Goal: Information Seeking & Learning: Learn about a topic

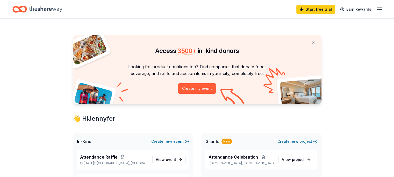
scroll to position [52, 0]
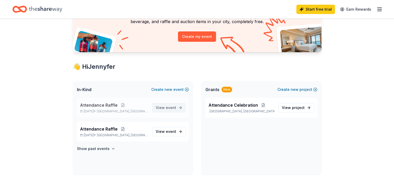
click at [166, 107] on span "View event" at bounding box center [166, 107] width 20 height 6
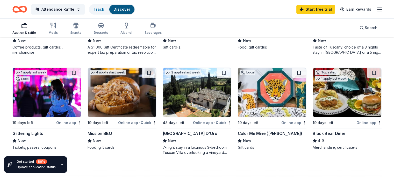
scroll to position [337, 0]
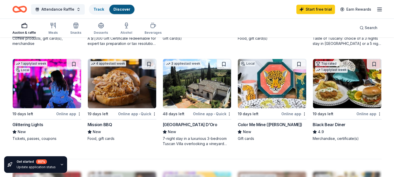
click at [329, 90] on img at bounding box center [347, 83] width 68 height 49
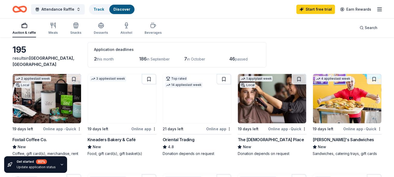
scroll to position [0, 0]
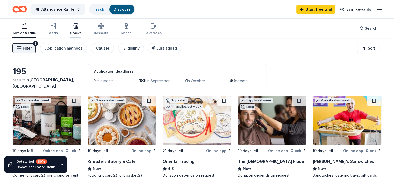
click at [79, 26] on icon "button" at bounding box center [76, 26] width 6 height 6
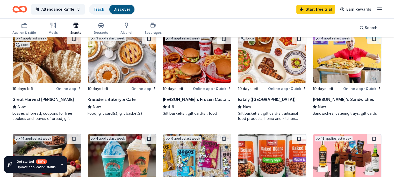
scroll to position [52, 0]
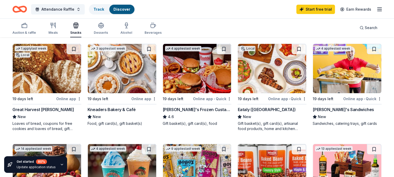
click at [58, 79] on img at bounding box center [47, 68] width 68 height 49
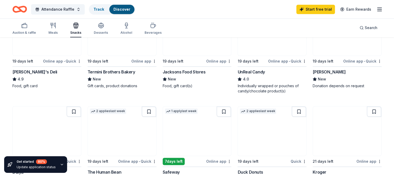
scroll to position [311, 0]
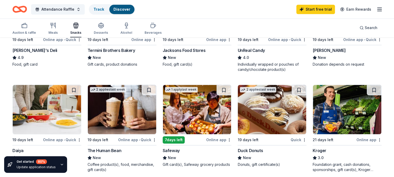
click at [188, 114] on img at bounding box center [197, 109] width 68 height 49
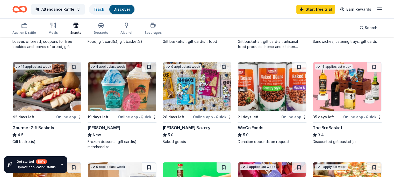
scroll to position [155, 0]
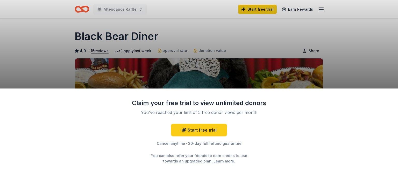
click at [248, 77] on div "Claim your free trial to view unlimited donors You've reached your limit of 5 f…" at bounding box center [199, 88] width 398 height 177
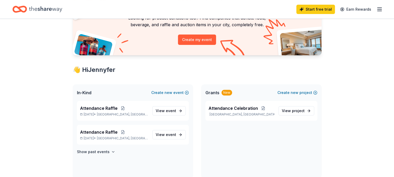
scroll to position [52, 0]
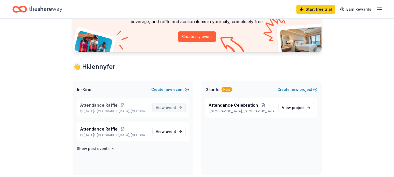
click at [162, 105] on span "View event" at bounding box center [166, 107] width 20 height 6
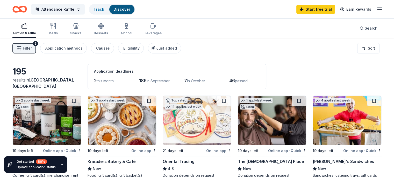
click at [38, 43] on div "2" at bounding box center [35, 43] width 5 height 5
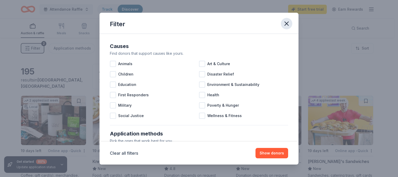
click at [286, 24] on icon "button" at bounding box center [287, 24] width 4 height 4
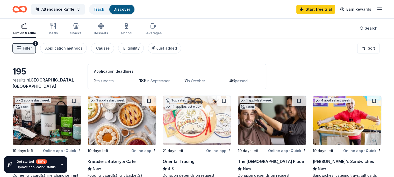
click at [21, 50] on line "button" at bounding box center [20, 50] width 1 height 0
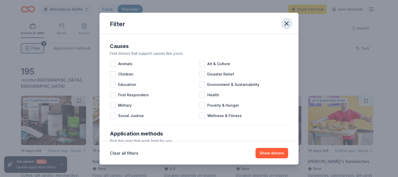
click at [286, 24] on icon "button" at bounding box center [286, 23] width 7 height 7
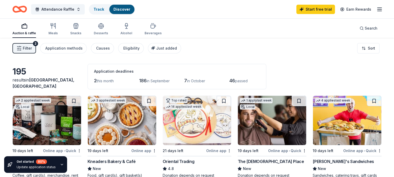
click at [27, 28] on icon "button" at bounding box center [24, 26] width 6 height 6
click at [71, 12] on span "Attendance Raffle" at bounding box center [57, 9] width 33 height 6
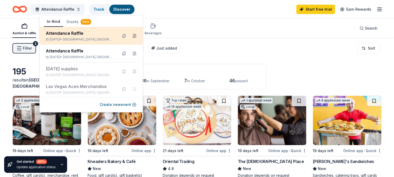
click at [130, 37] on button at bounding box center [134, 36] width 8 height 8
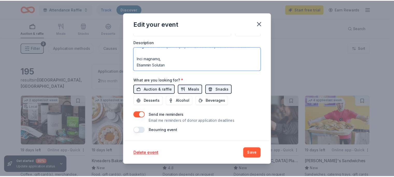
scroll to position [224, 0]
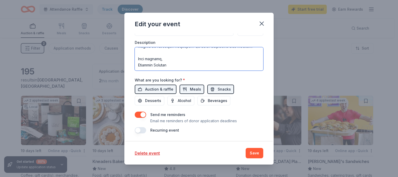
drag, startPoint x: 138, startPoint y: 51, endPoint x: 265, endPoint y: 72, distance: 128.8
click at [265, 72] on div "Update donors you've applied to Let donors know of any updates you've made sinc…" at bounding box center [198, 87] width 149 height 108
click at [261, 23] on icon "button" at bounding box center [261, 23] width 7 height 7
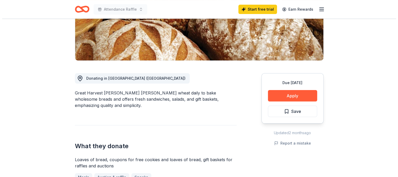
scroll to position [104, 0]
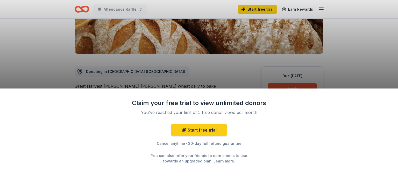
click at [237, 73] on div "Claim your free trial to view unlimited donors You've reached your limit of 5 f…" at bounding box center [199, 88] width 398 height 177
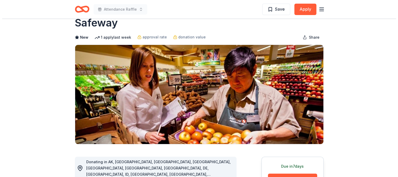
scroll to position [104, 0]
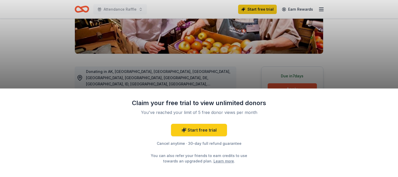
click at [290, 91] on div "Claim your free trial to view unlimited donors You've reached your limit of 5 f…" at bounding box center [199, 132] width 398 height 88
click at [244, 79] on div "Claim your free trial to view unlimited donors You've reached your limit of 5 f…" at bounding box center [199, 88] width 398 height 177
click at [225, 83] on div "Claim your free trial to view unlimited donors You've reached your limit of 5 f…" at bounding box center [199, 88] width 398 height 177
click at [208, 77] on div "Claim your free trial to view unlimited donors You've reached your limit of 5 f…" at bounding box center [199, 88] width 398 height 177
